Goal: Task Accomplishment & Management: Manage account settings

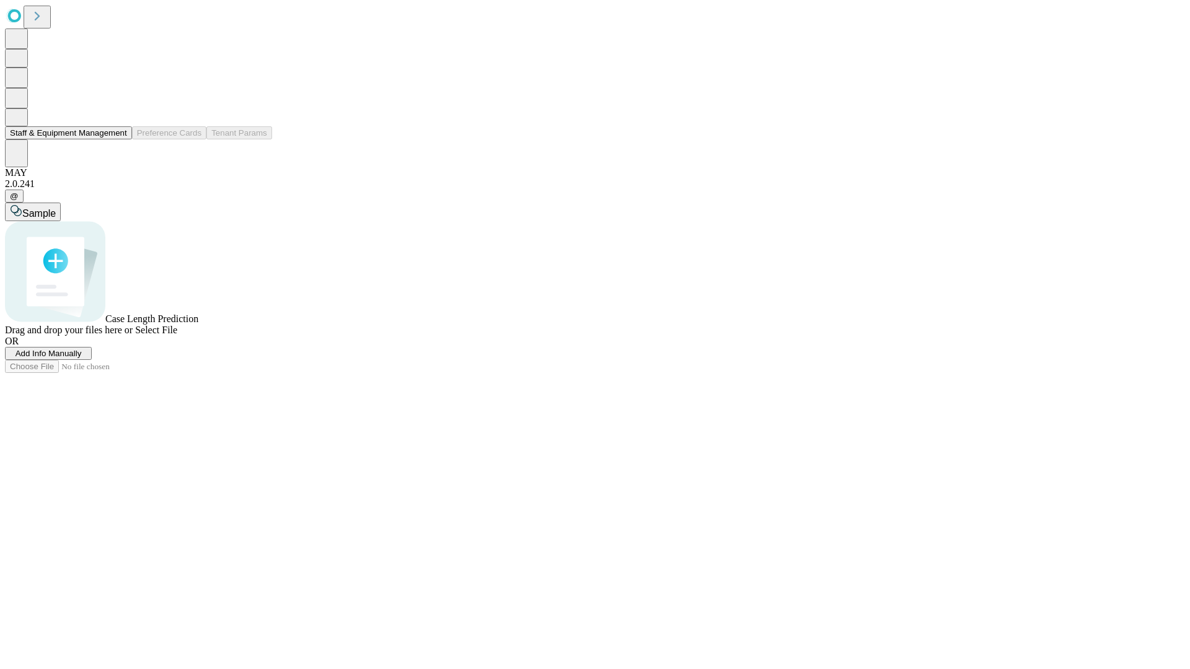
click at [118, 139] on button "Staff & Equipment Management" at bounding box center [68, 132] width 127 height 13
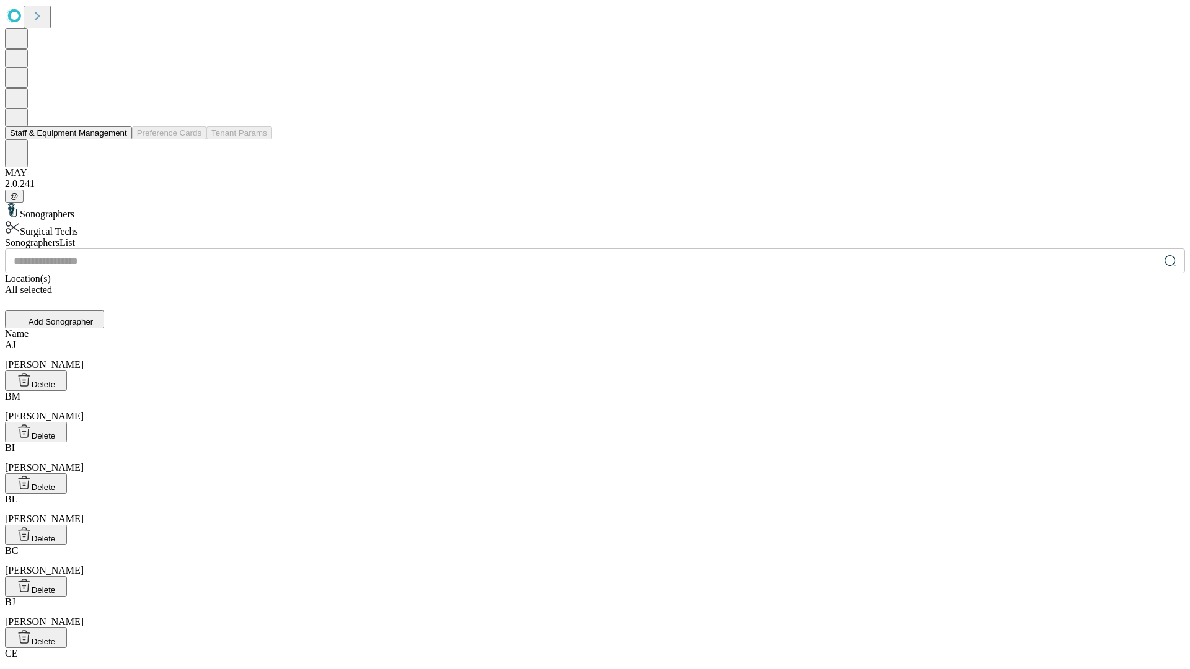
click at [118, 139] on button "Staff & Equipment Management" at bounding box center [68, 132] width 127 height 13
